Goal: Information Seeking & Learning: Learn about a topic

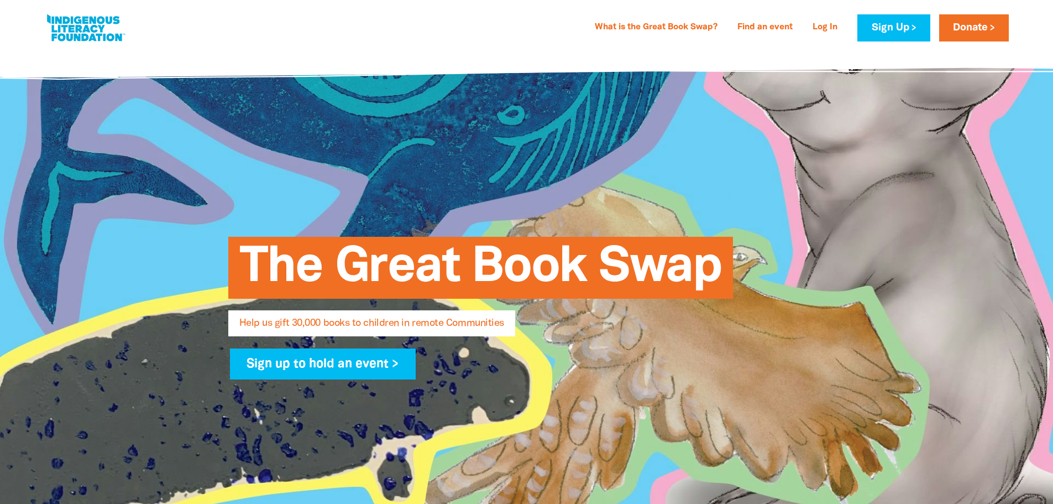
select select "AU"
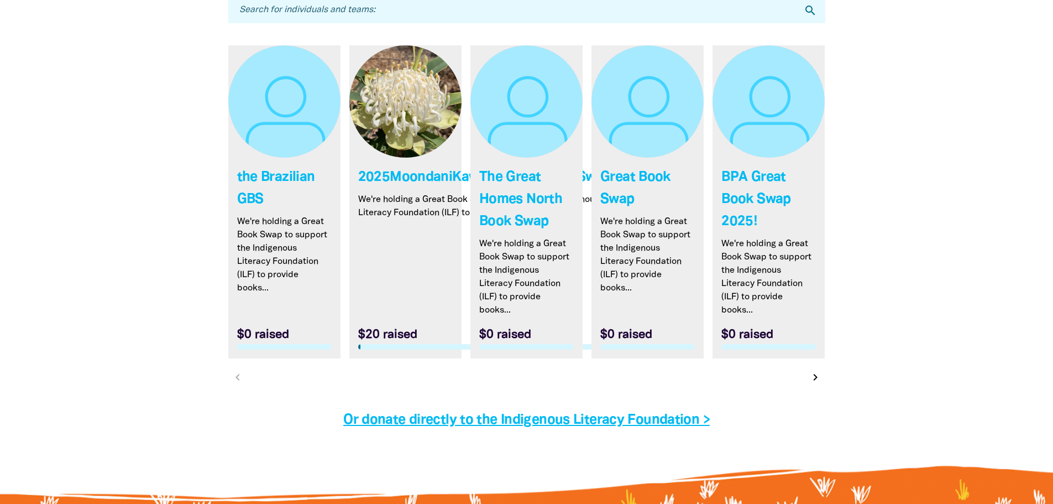
scroll to position [3670, 0]
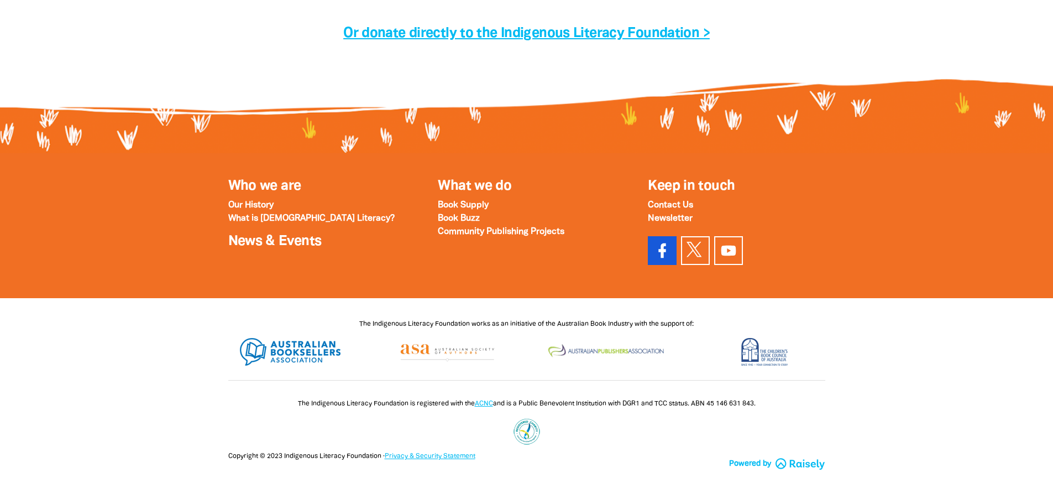
click at [666, 249] on icon at bounding box center [662, 250] width 7 height 15
click at [242, 243] on link "News & Events" at bounding box center [274, 241] width 93 height 13
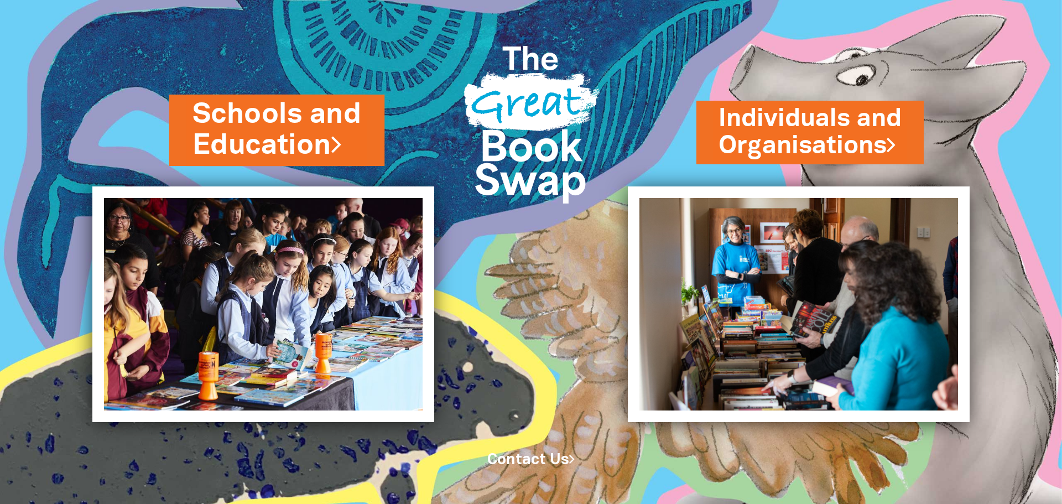
click at [275, 151] on link "Schools and Education" at bounding box center [276, 130] width 169 height 70
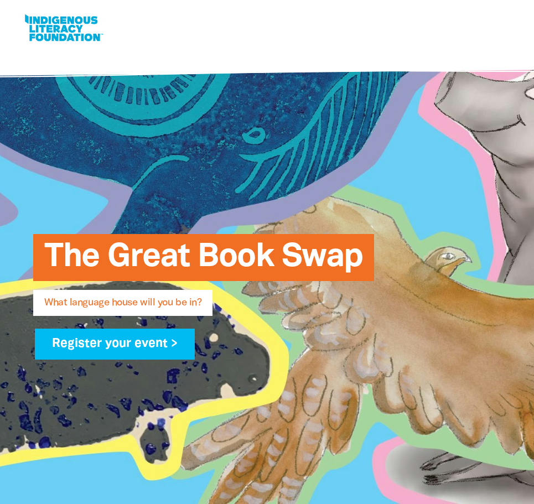
click at [462, 116] on div "The Great Book Swap What language house will you be in? Register your event >" at bounding box center [267, 292] width 534 height 484
click at [63, 149] on div "The Great Book Swap What language house will you be in? Register your event >" at bounding box center [267, 292] width 534 height 484
click at [487, 15] on div "What is the Great Book Swap? Find an event Log In Sign Up Donate What is the Gr…" at bounding box center [272, 28] width 500 height 34
click at [430, 117] on div "The Great Book Swap What language house will you be in? Register your event >" at bounding box center [267, 292] width 534 height 484
click at [446, 2] on div "What is the Great Book Swap? Find an event Log In Sign Up Donate What is the Gr…" at bounding box center [267, 28] width 512 height 56
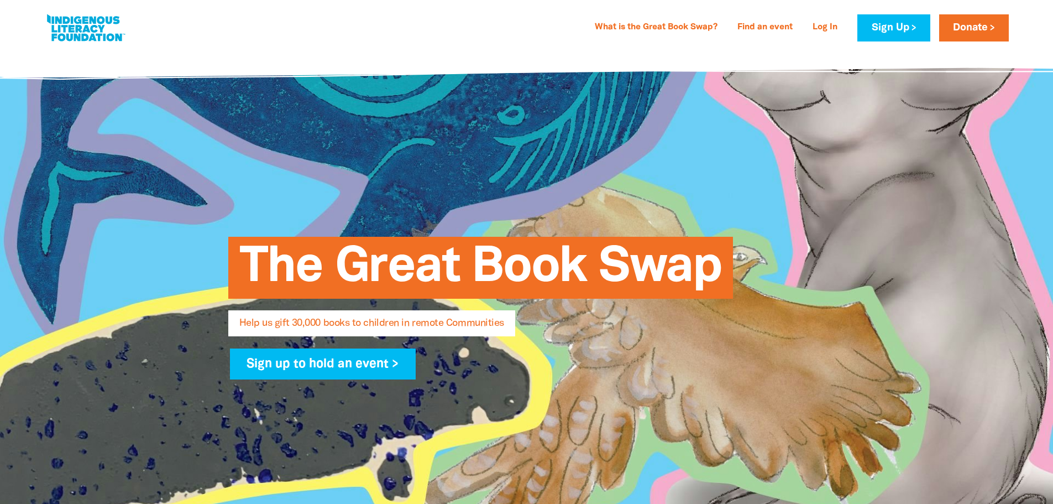
select select "AU"
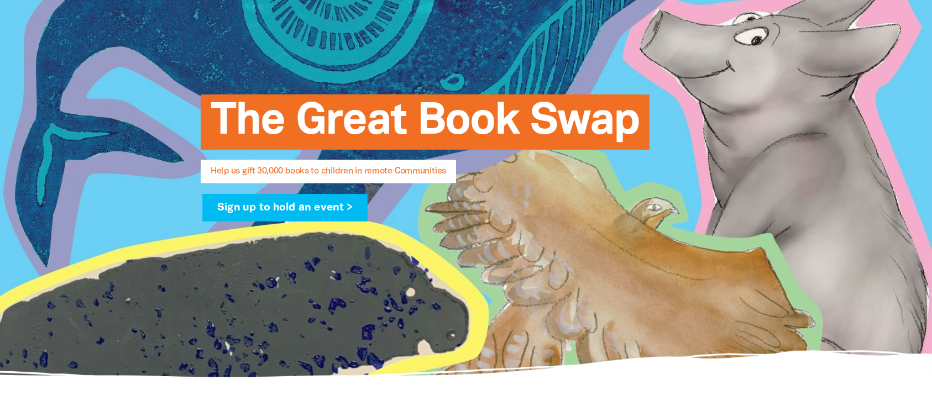
scroll to position [135, 0]
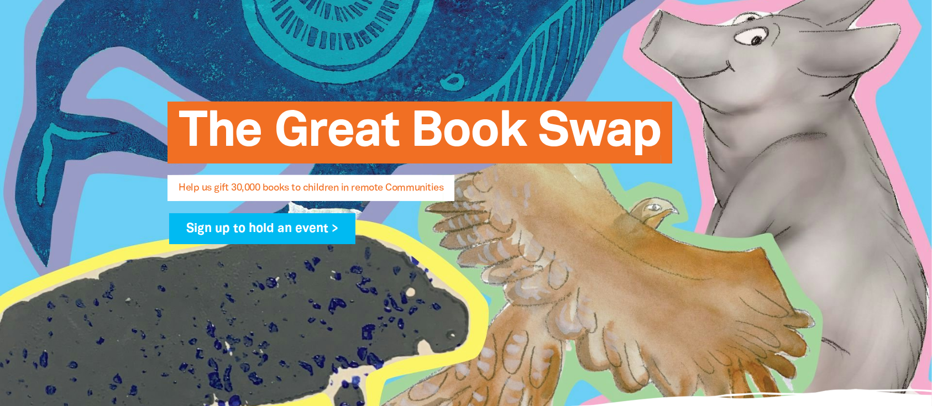
drag, startPoint x: 659, startPoint y: 4, endPoint x: 611, endPoint y: 20, distance: 50.5
click at [611, 20] on div "The Great Book Swap Help us gift 30,000 books to children in remote Communities…" at bounding box center [466, 167] width 664 height 505
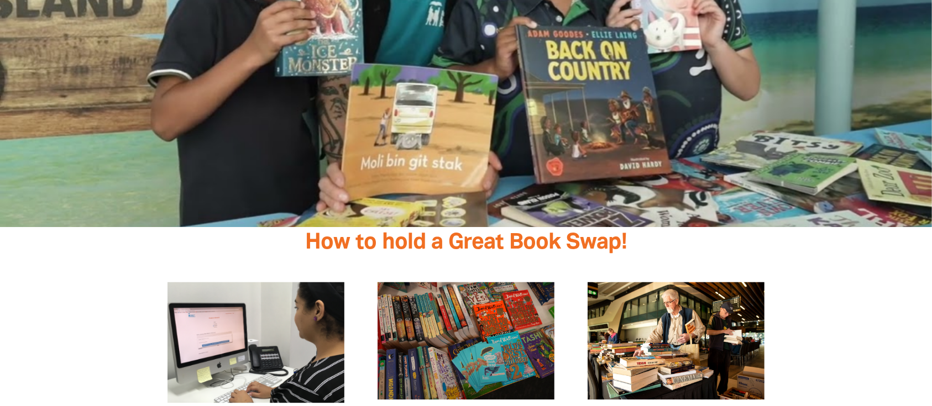
scroll to position [2015, 0]
